Goal: Task Accomplishment & Management: Manage account settings

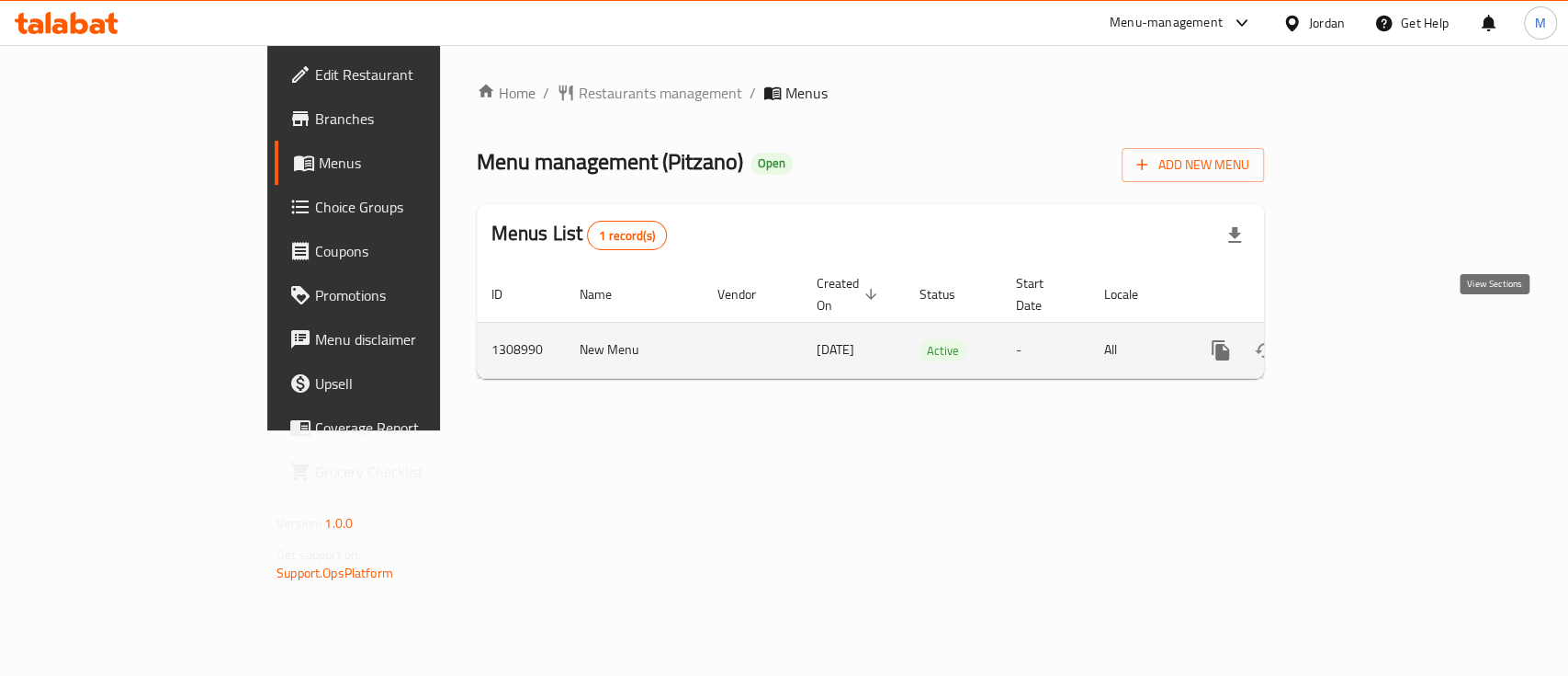
click at [1365, 339] on icon "enhanced table" at bounding box center [1352, 349] width 22 height 22
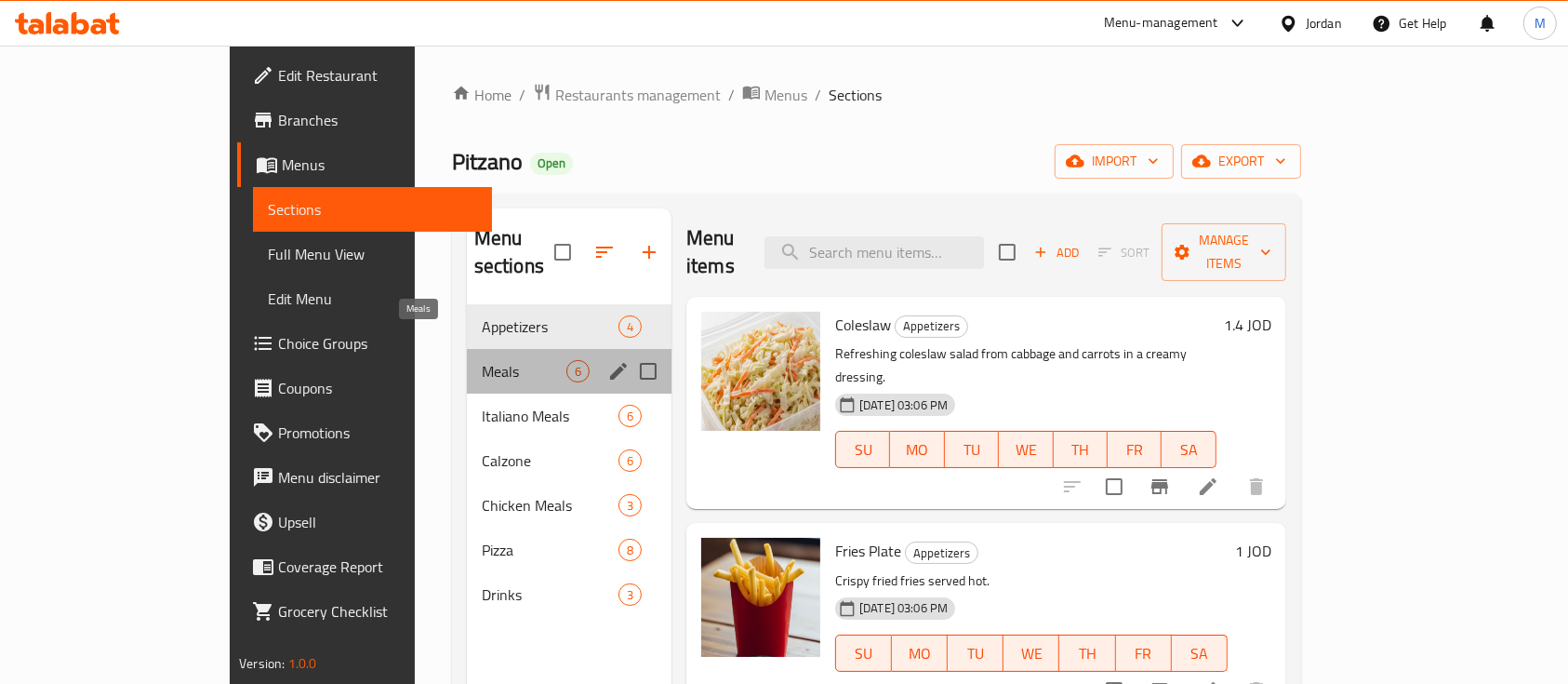
click at [482, 360] on span "Meals" at bounding box center [524, 371] width 85 height 22
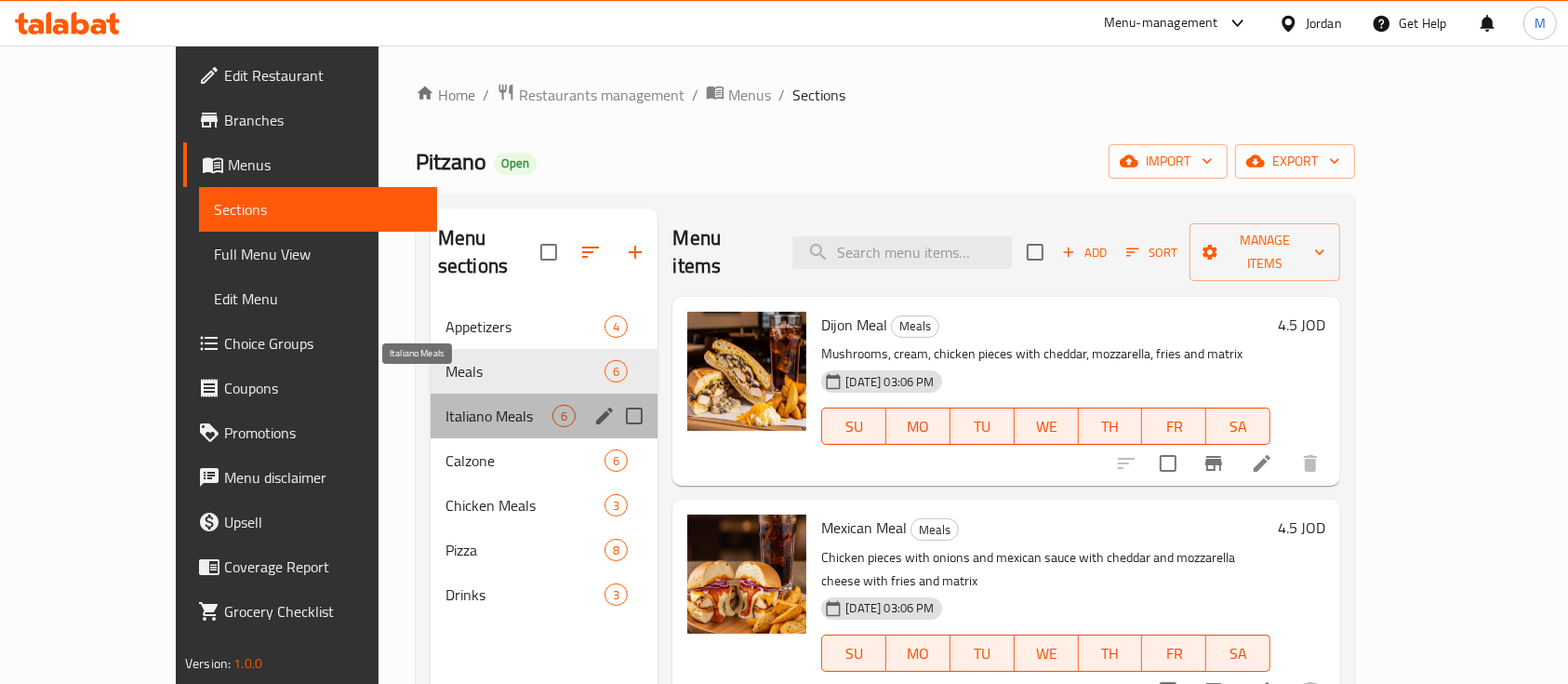
click at [483, 405] on span "Italiano Meals" at bounding box center [499, 415] width 107 height 22
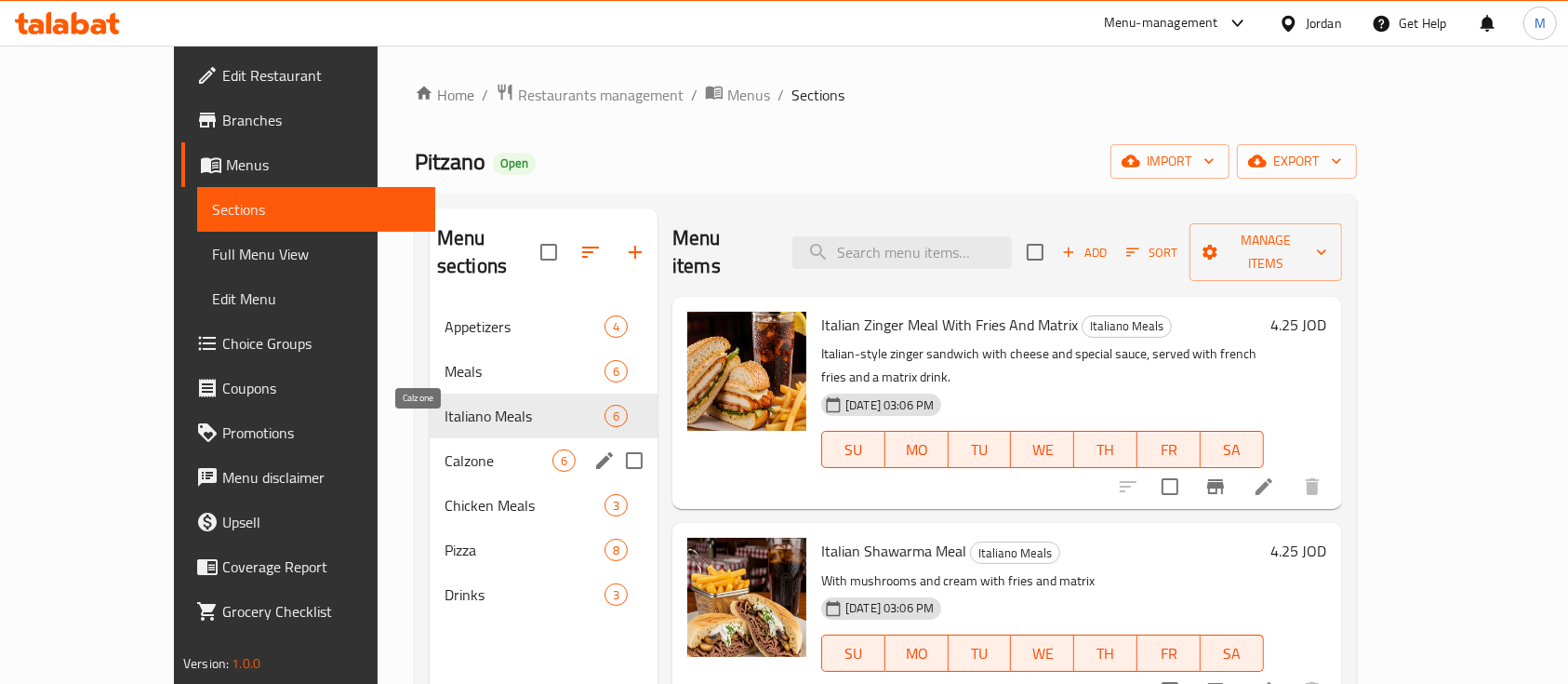
click at [485, 450] on span "Calzone" at bounding box center [498, 460] width 108 height 22
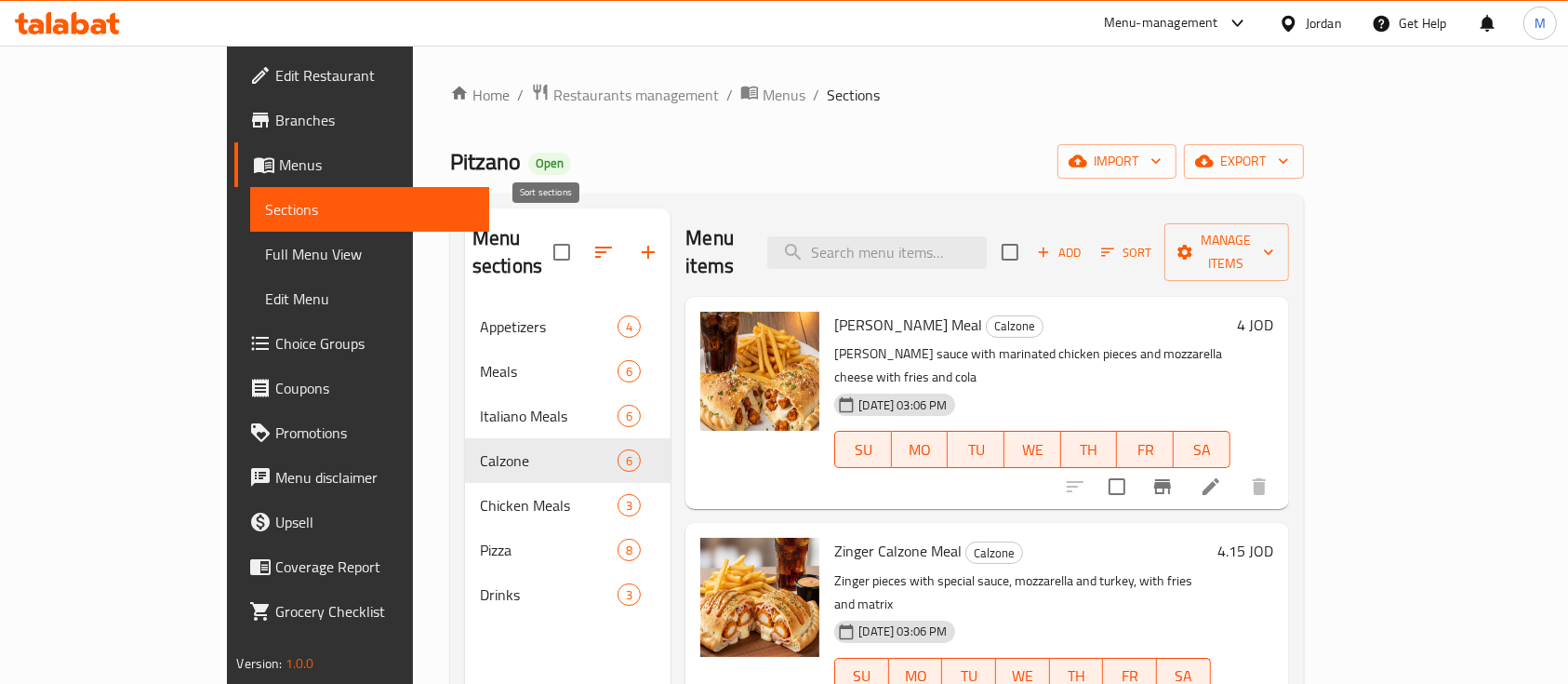
click at [593, 241] on icon "button" at bounding box center [603, 251] width 22 height 22
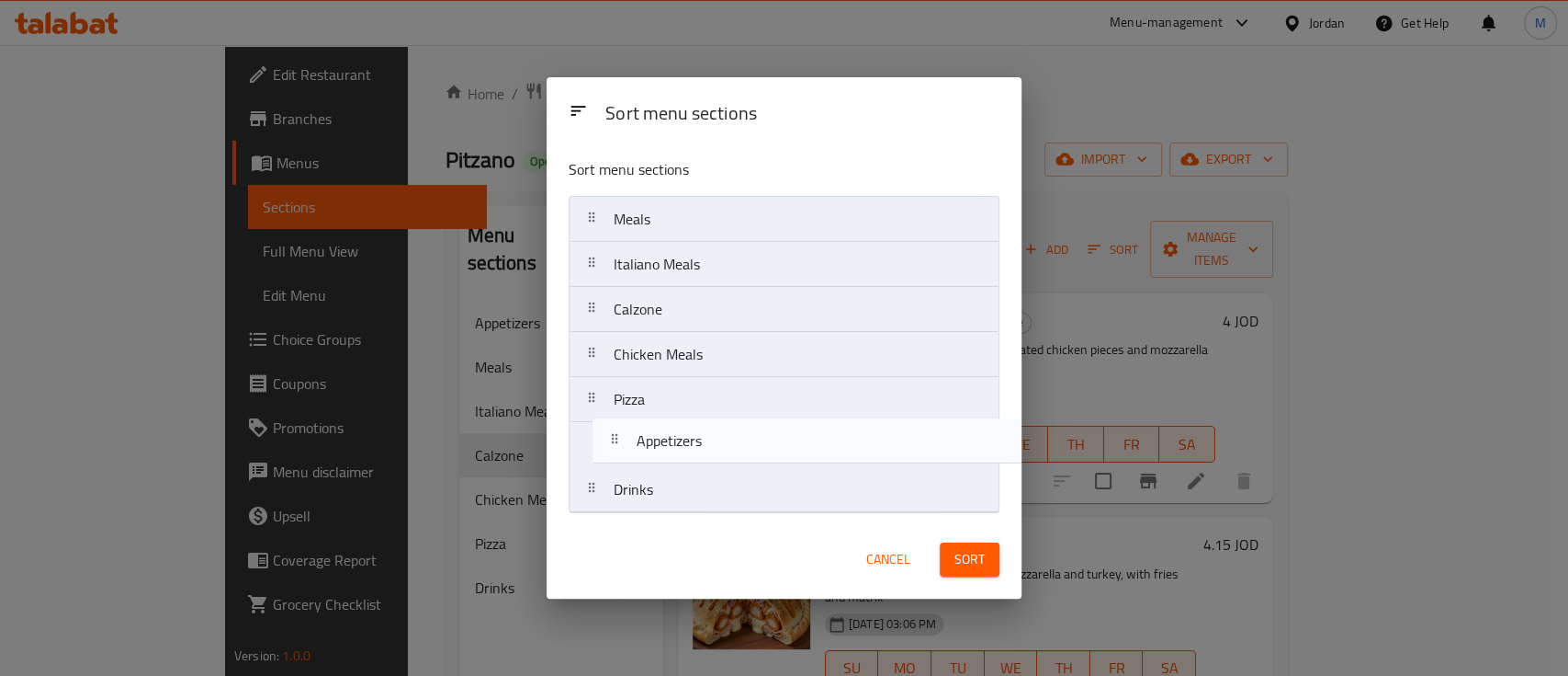
drag, startPoint x: 626, startPoint y: 224, endPoint x: 648, endPoint y: 458, distance: 235.0
click at [648, 458] on nav "Appetizers Meals Italiano Meals Calzone Chicken Meals Pizza Drinks" at bounding box center [784, 354] width 431 height 317
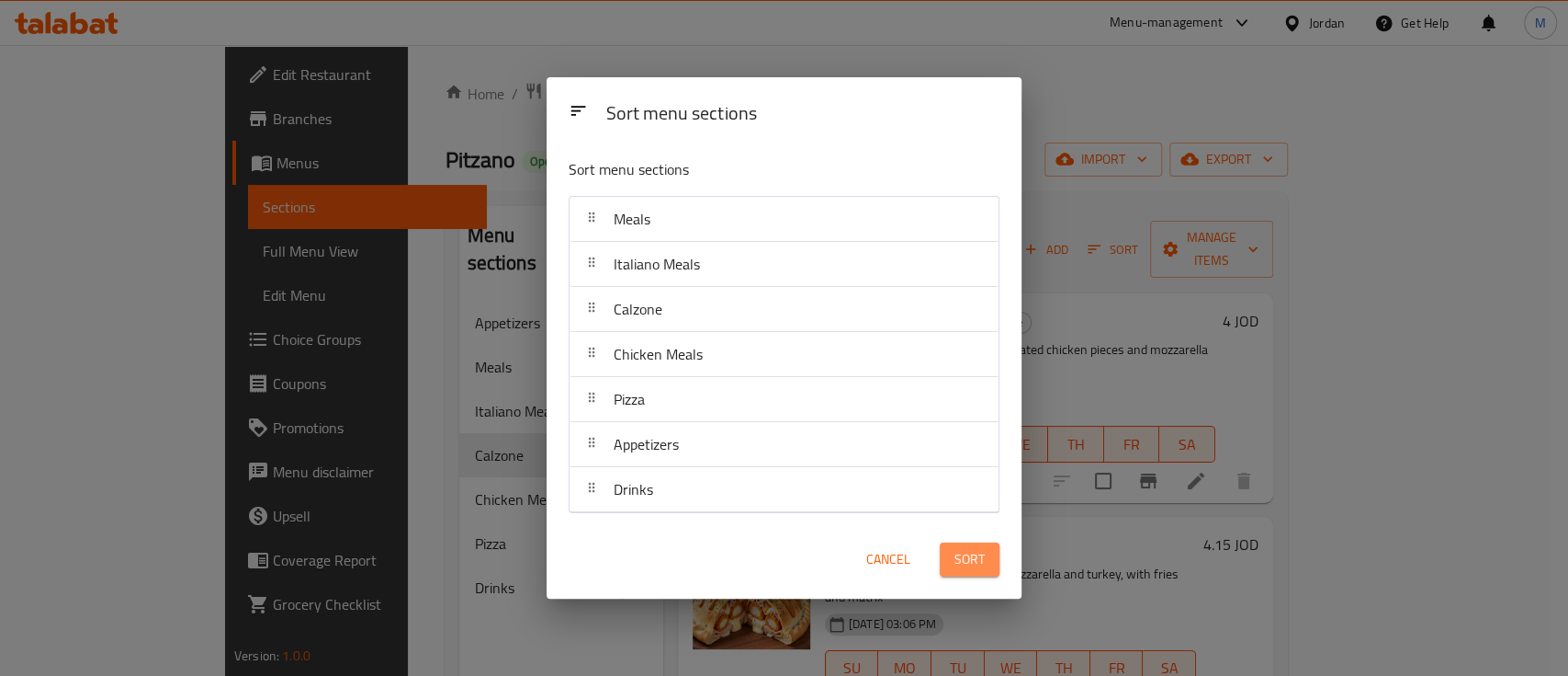
click at [987, 547] on button "Sort" at bounding box center [969, 559] width 59 height 34
